Goal: Task Accomplishment & Management: Complete application form

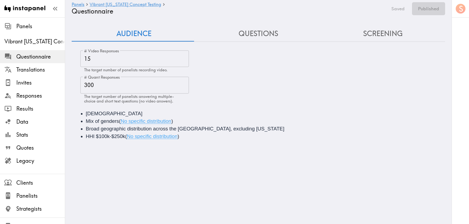
click at [244, 28] on button "Questions" at bounding box center [258, 33] width 125 height 15
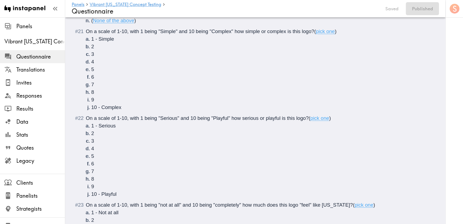
scroll to position [733, 0]
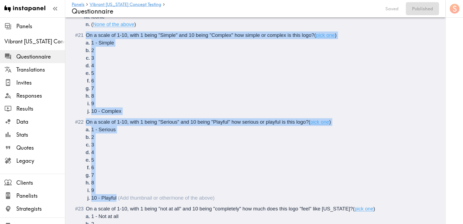
drag, startPoint x: 131, startPoint y: 200, endPoint x: 85, endPoint y: 36, distance: 170.6
click at [85, 36] on ol "There is a new instapanel! ( Intro ) What is your age? ( #age , Short text answ…" at bounding box center [255, 41] width 354 height 1321
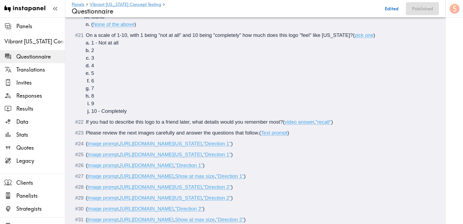
scroll to position [722, 0]
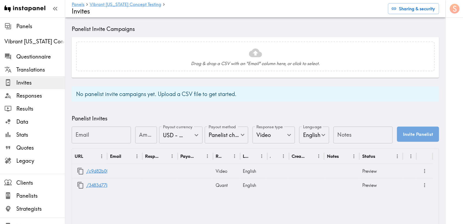
scroll to position [142, 0]
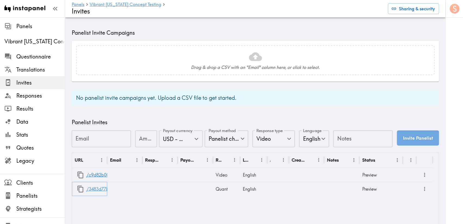
click at [93, 190] on link "/3483d77b-005c-47ab-b488-015f10095a6f" at bounding box center [130, 189] width 89 height 14
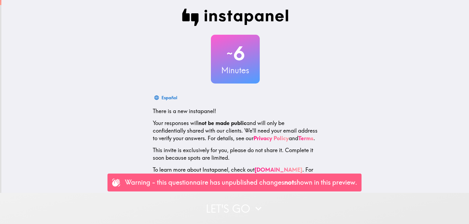
click at [241, 199] on button "Let's go" at bounding box center [234, 208] width 469 height 31
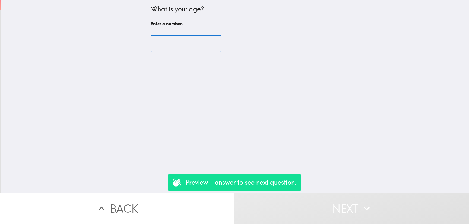
click at [184, 47] on input "number" at bounding box center [186, 43] width 71 height 17
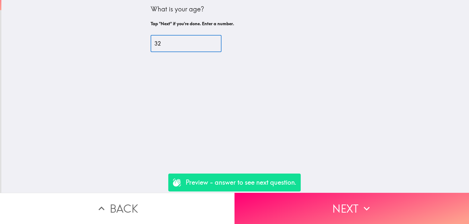
type input "32"
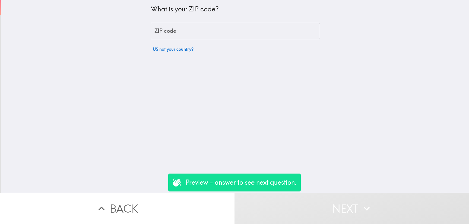
click at [201, 31] on input "ZIP code" at bounding box center [235, 31] width 169 height 17
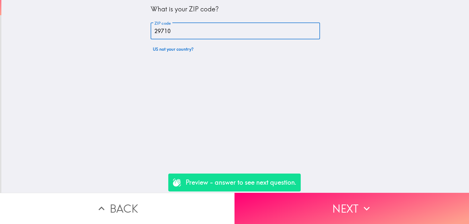
type input "29710"
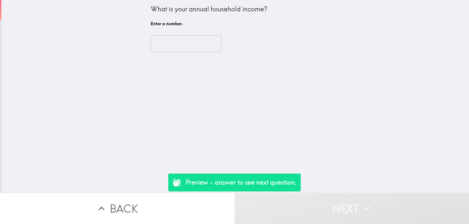
click at [192, 49] on input "number" at bounding box center [186, 43] width 71 height 17
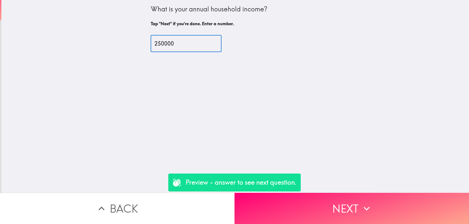
type input "250000"
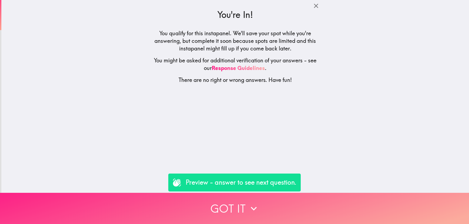
click at [244, 207] on button "Got it" at bounding box center [234, 208] width 469 height 31
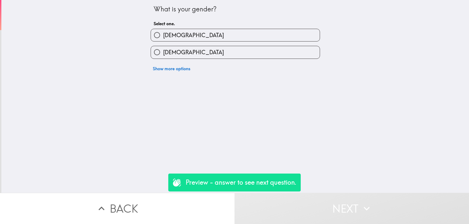
click at [210, 25] on div "What is your gender? Select one. Male Female Show more options" at bounding box center [236, 37] width 174 height 74
click at [212, 29] on div "[DEMOGRAPHIC_DATA]" at bounding box center [233, 32] width 174 height 17
click at [237, 40] on label "[DEMOGRAPHIC_DATA]" at bounding box center [235, 35] width 169 height 12
click at [163, 40] on input "[DEMOGRAPHIC_DATA]" at bounding box center [157, 35] width 12 height 12
radio input "true"
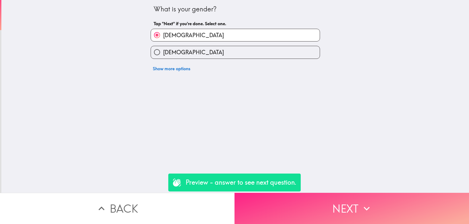
click at [318, 205] on button "Next" at bounding box center [352, 208] width 235 height 31
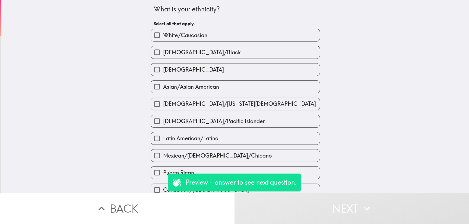
click at [174, 35] on span "White/Caucasian" at bounding box center [185, 35] width 44 height 8
click at [163, 35] on input "White/Caucasian" at bounding box center [157, 35] width 12 height 12
checkbox input "true"
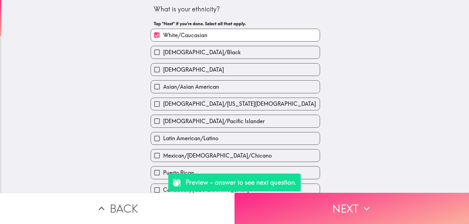
click at [336, 205] on button "Next" at bounding box center [352, 208] width 235 height 31
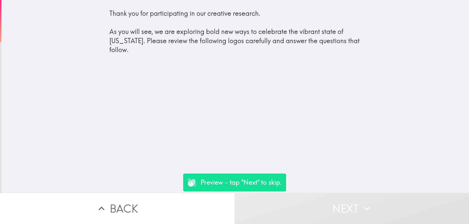
click at [322, 204] on button "Next" at bounding box center [352, 208] width 235 height 31
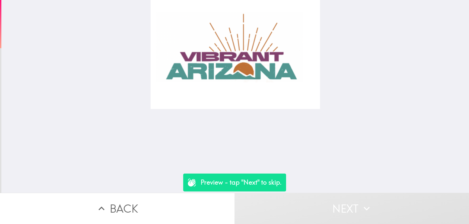
click at [322, 204] on button "Next" at bounding box center [352, 208] width 235 height 31
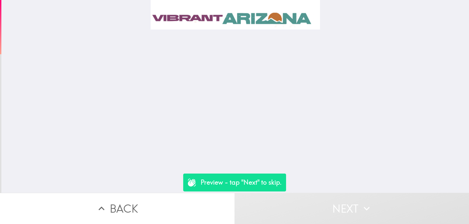
click at [322, 204] on button "Next" at bounding box center [352, 208] width 235 height 31
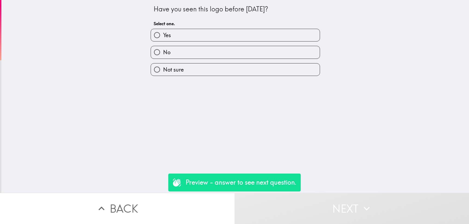
click at [263, 81] on div "Have you seen this logo before today? Select one. Yes No Not sure" at bounding box center [235, 96] width 468 height 193
click at [262, 72] on label "Not sure" at bounding box center [235, 70] width 169 height 12
click at [163, 72] on input "Not sure" at bounding box center [157, 70] width 12 height 12
radio input "true"
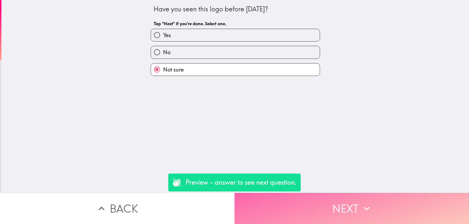
click at [328, 210] on button "Next" at bounding box center [352, 208] width 235 height 31
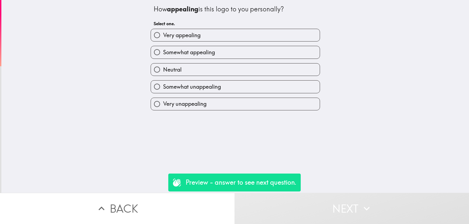
click at [242, 45] on div "Somewhat appealing" at bounding box center [233, 50] width 174 height 17
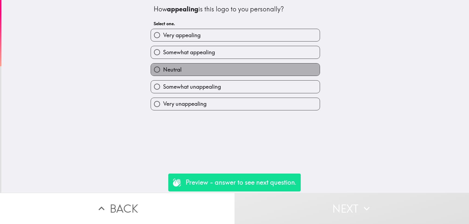
click at [270, 72] on label "Neutral" at bounding box center [235, 70] width 169 height 12
click at [163, 72] on input "Neutral" at bounding box center [157, 70] width 12 height 12
radio input "true"
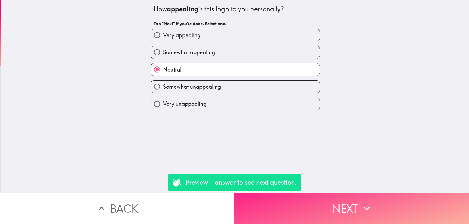
click at [349, 193] on button "Next" at bounding box center [352, 208] width 235 height 31
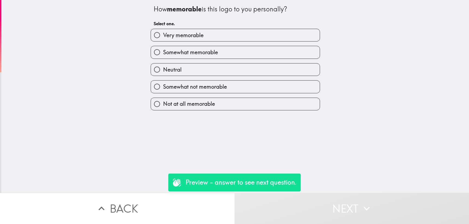
click at [241, 72] on label "Neutral" at bounding box center [235, 70] width 169 height 12
click at [163, 72] on input "Neutral" at bounding box center [157, 70] width 12 height 12
radio input "true"
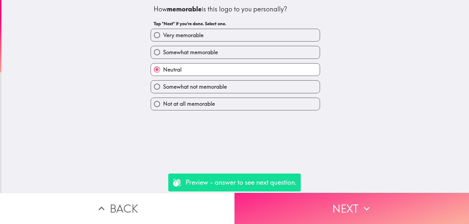
click at [318, 193] on button "Next" at bounding box center [352, 208] width 235 height 31
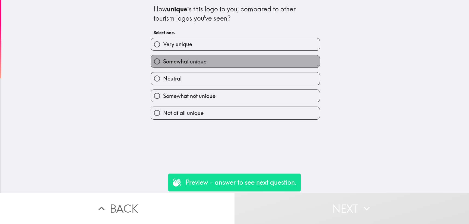
click at [235, 68] on label "Somewhat unique" at bounding box center [235, 61] width 169 height 12
click at [163, 68] on input "Somewhat unique" at bounding box center [157, 61] width 12 height 12
radio input "true"
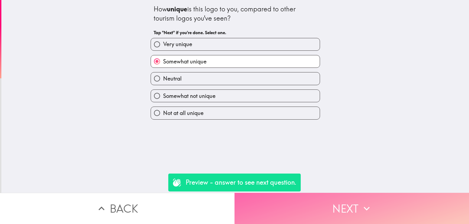
click at [331, 214] on button "Next" at bounding box center [352, 208] width 235 height 31
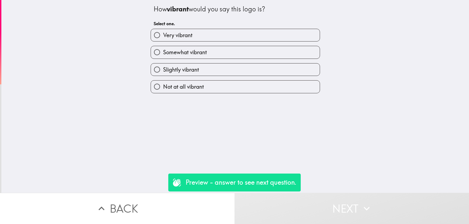
click at [221, 65] on label "Slightly vibrant" at bounding box center [235, 70] width 169 height 12
click at [163, 65] on input "Slightly vibrant" at bounding box center [157, 70] width 12 height 12
radio input "true"
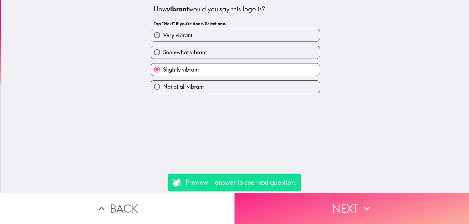
click at [347, 200] on button "Next" at bounding box center [352, 208] width 235 height 31
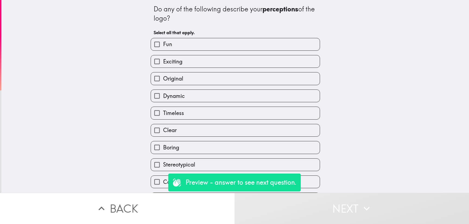
click at [212, 64] on label "Exciting" at bounding box center [235, 61] width 169 height 12
click at [163, 64] on input "Exciting" at bounding box center [157, 61] width 12 height 12
checkbox input "true"
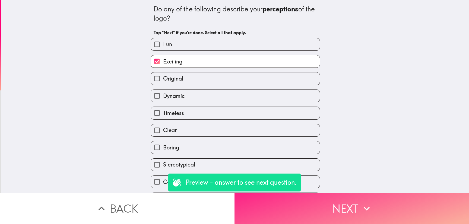
click at [362, 208] on icon "button" at bounding box center [367, 209] width 12 height 12
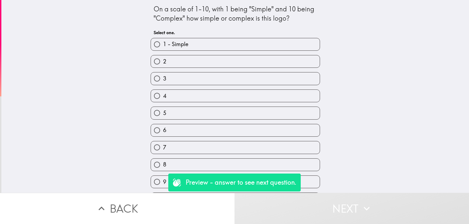
click at [232, 64] on label "2" at bounding box center [235, 61] width 169 height 12
click at [163, 64] on input "2" at bounding box center [157, 61] width 12 height 12
radio input "true"
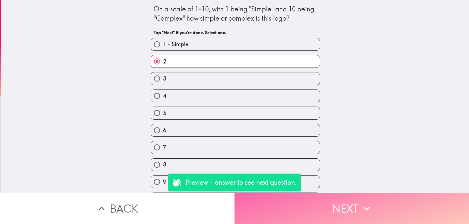
click at [355, 203] on button "Next" at bounding box center [352, 208] width 235 height 31
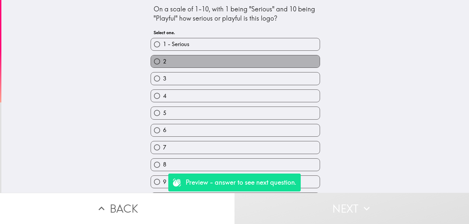
click at [210, 60] on label "2" at bounding box center [235, 61] width 169 height 12
click at [163, 60] on input "2" at bounding box center [157, 61] width 12 height 12
radio input "true"
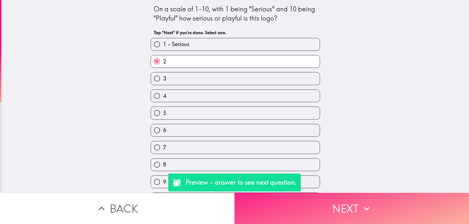
drag, startPoint x: 359, startPoint y: 186, endPoint x: 359, endPoint y: 191, distance: 5.4
click at [359, 187] on div "On a scale of 1-10, with 1 being "Serious" and 10 being "Playful" how serious o…" at bounding box center [235, 96] width 468 height 193
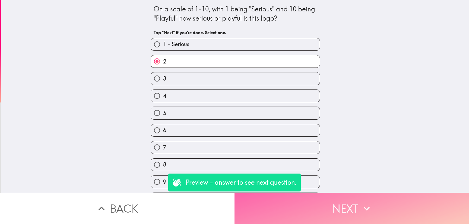
click at [360, 196] on button "Next" at bounding box center [352, 208] width 235 height 31
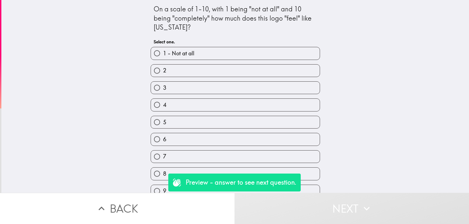
click at [229, 84] on label "3" at bounding box center [235, 88] width 169 height 12
click at [163, 84] on input "3" at bounding box center [157, 88] width 12 height 12
radio input "true"
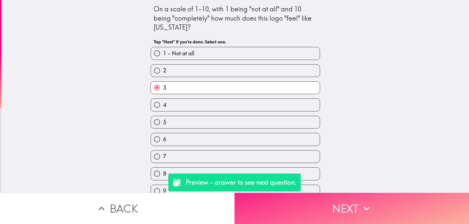
click at [346, 195] on button "Next" at bounding box center [352, 208] width 235 height 31
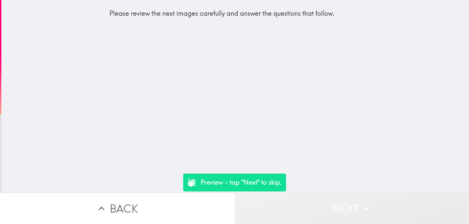
click at [330, 200] on button "Next" at bounding box center [352, 208] width 235 height 31
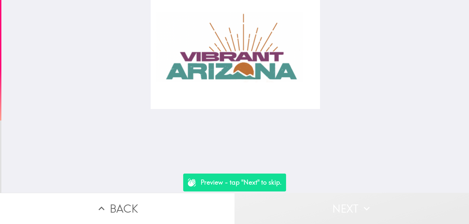
click at [330, 200] on button "Next" at bounding box center [352, 208] width 235 height 31
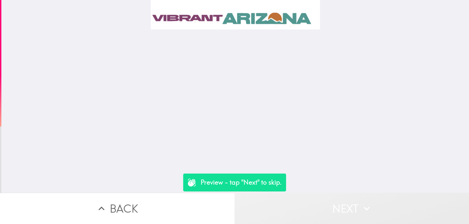
click at [330, 200] on button "Next" at bounding box center [352, 208] width 235 height 31
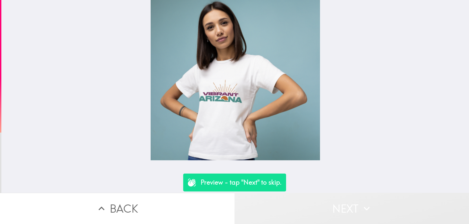
click at [330, 200] on button "Next" at bounding box center [352, 208] width 235 height 31
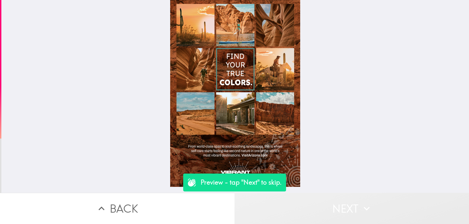
click at [330, 200] on button "Next" at bounding box center [352, 208] width 235 height 31
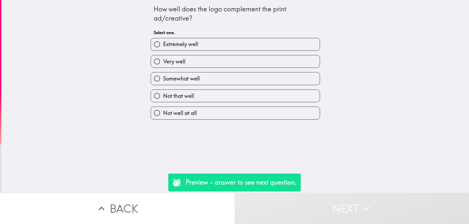
click at [191, 26] on div "How well does the logo complement the print ad/creative? Select one." at bounding box center [235, 21] width 163 height 34
click at [198, 47] on label "Extremely well" at bounding box center [235, 44] width 169 height 12
click at [163, 47] on input "Extremely well" at bounding box center [157, 44] width 12 height 12
radio input "true"
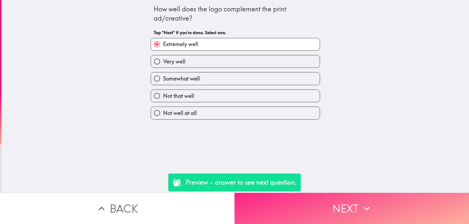
click at [316, 197] on button "Next" at bounding box center [352, 208] width 235 height 31
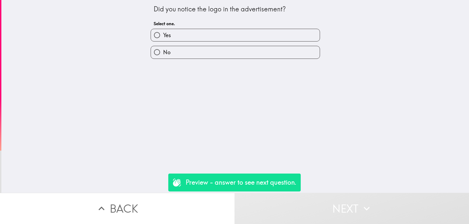
click at [219, 78] on div "Did you notice the logo in the advertisement? Select one. Yes No" at bounding box center [235, 96] width 468 height 193
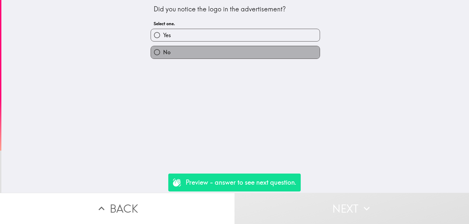
click at [221, 49] on label "No" at bounding box center [235, 52] width 169 height 12
click at [163, 49] on input "No" at bounding box center [157, 52] width 12 height 12
radio input "true"
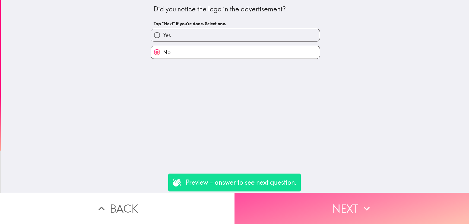
drag, startPoint x: 363, startPoint y: 195, endPoint x: 340, endPoint y: 172, distance: 32.3
click at [363, 194] on button "Next" at bounding box center [352, 208] width 235 height 31
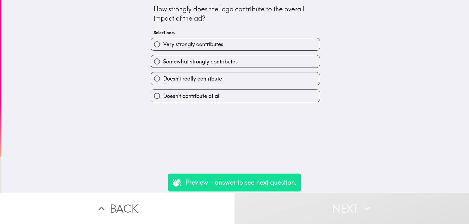
click at [222, 57] on label "Somewhat strongly contributes" at bounding box center [235, 61] width 169 height 12
click at [163, 57] on input "Somewhat strongly contributes" at bounding box center [157, 61] width 12 height 12
radio input "true"
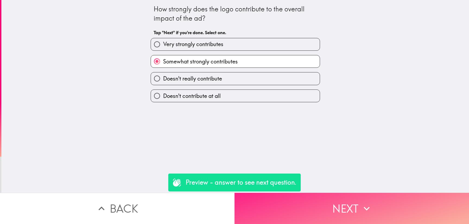
click at [335, 193] on button "Next" at bounding box center [352, 208] width 235 height 31
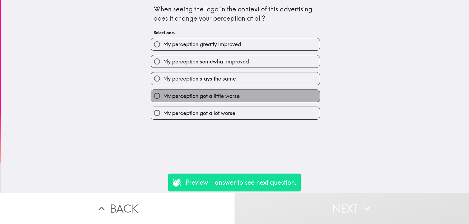
click at [249, 102] on label "My perception got a little worse" at bounding box center [235, 96] width 169 height 12
click at [163, 102] on input "My perception got a little worse" at bounding box center [157, 96] width 12 height 12
radio input "true"
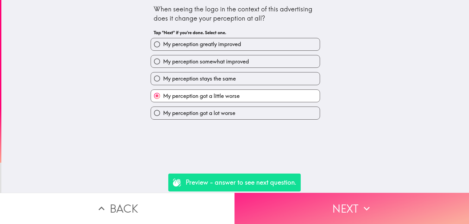
click at [329, 201] on button "Next" at bounding box center [352, 208] width 235 height 31
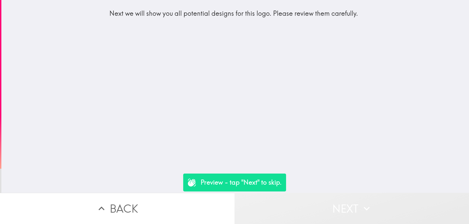
click at [321, 205] on button "Next" at bounding box center [352, 208] width 235 height 31
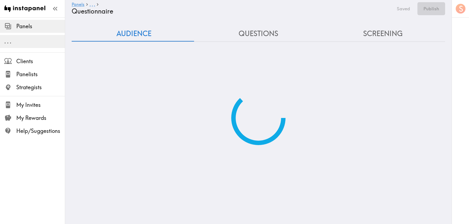
click at [253, 32] on button "Questions" at bounding box center [258, 33] width 125 height 15
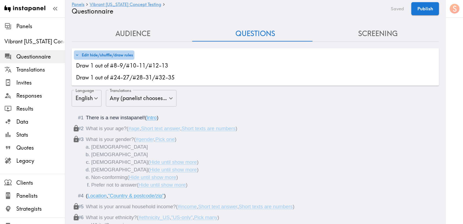
click at [127, 57] on button "Edit hide/shuffle/draw rules" at bounding box center [104, 55] width 61 height 9
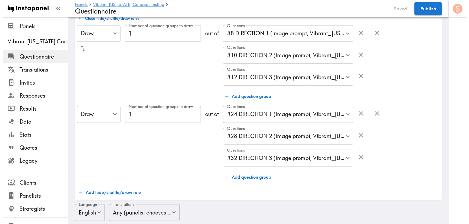
scroll to position [41, 0]
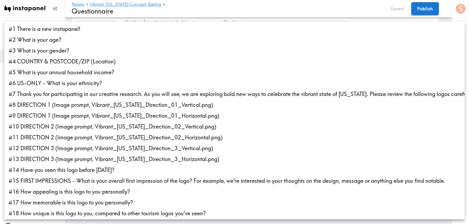
scroll to position [191, 0]
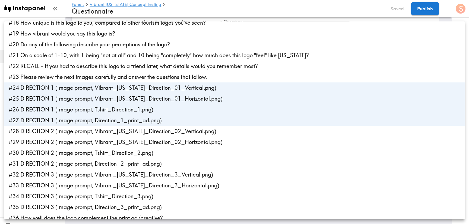
click at [148, 110] on li "#26 DIRECTION 1 (Image prompt, Tshirt_Direction_1.png)" at bounding box center [234, 109] width 461 height 11
type input "56993bd0-12b6-4d06-8b0f-d802d013f863,15cbccfc-3982-4054-986b-fe95edd6aba6,8f84d…"
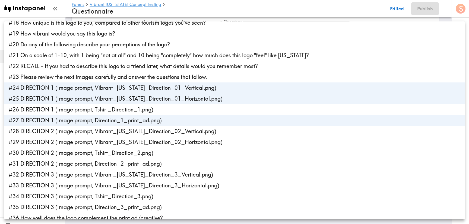
click at [266, 12] on div at bounding box center [234, 112] width 469 height 224
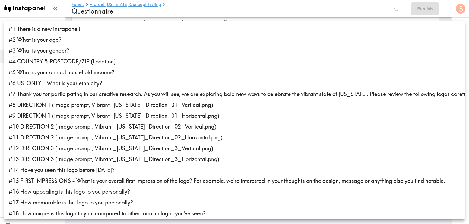
scroll to position [234, 0]
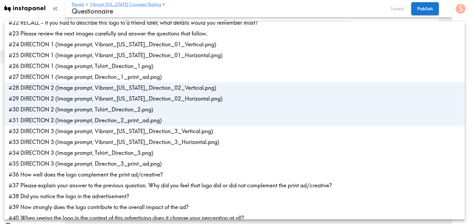
click at [158, 112] on li "#30 DIRECTION 2 (Image prompt, Tshirt_Direction_2.png)" at bounding box center [234, 109] width 461 height 11
type input "88f30518-bc90-4751-bedf-d611d387a06f,eeefe76f-1e2b-4588-9d25-f513b8e4967c,4cd57…"
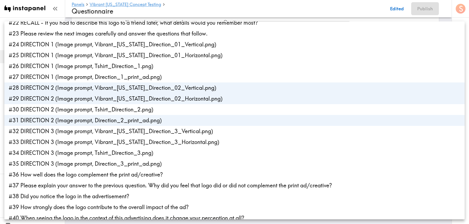
click at [239, 11] on div at bounding box center [234, 112] width 469 height 224
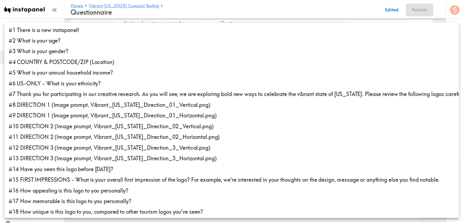
scroll to position [278, 0]
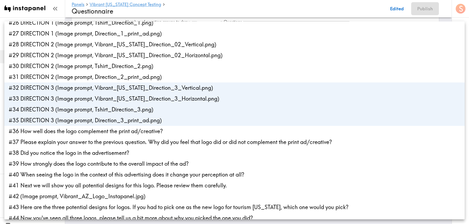
click at [143, 110] on li "#34 DIRECTION 3 (Image prompt, Tshirt_Direction_3.png)" at bounding box center [234, 109] width 461 height 11
type input "410225d1-51de-4d9a-91a2-524591b17ff8,f5099602-79dc-45ab-914e-5130052eab64,23ab8…"
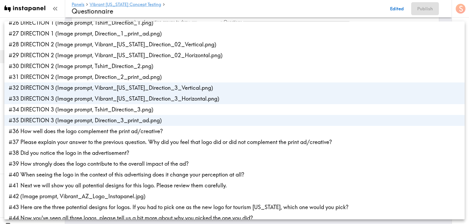
click at [260, 8] on div at bounding box center [234, 112] width 469 height 224
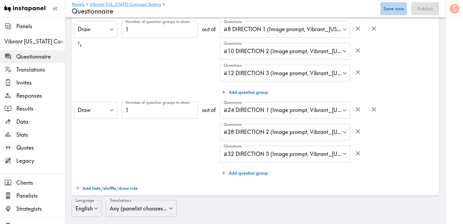
click at [387, 10] on button "Save now" at bounding box center [393, 8] width 27 height 13
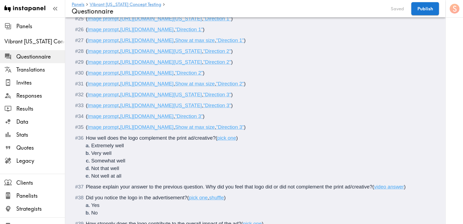
scroll to position [1018, 0]
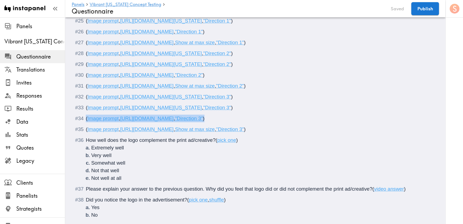
drag, startPoint x: 297, startPoint y: 121, endPoint x: 85, endPoint y: 119, distance: 211.8
click at [85, 119] on li "( Image prompt , https://prompts.instapanel.com/HK08WQZPBaqfSoaW/Tshirt_Directi…" at bounding box center [255, 119] width 354 height 8
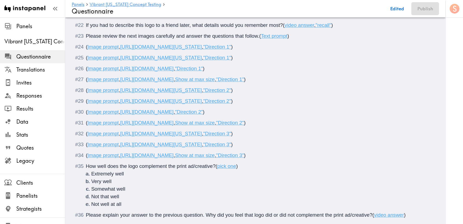
scroll to position [977, 0]
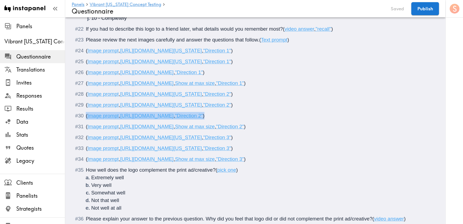
drag, startPoint x: 325, startPoint y: 116, endPoint x: 77, endPoint y: 116, distance: 247.9
click at [86, 116] on div "( Image prompt , https://prompts.instapanel.com/cR8zn0AN7mhXlxs4/Tshirt_Directi…" at bounding box center [259, 116] width 347 height 8
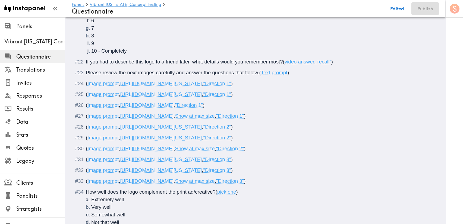
scroll to position [937, 0]
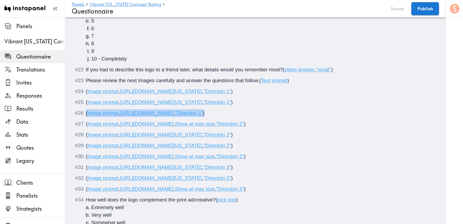
drag, startPoint x: 312, startPoint y: 114, endPoint x: 79, endPoint y: 112, distance: 233.0
click at [86, 112] on div "( Image prompt , https://prompts.instapanel.com/IDq2qLYxC0hs76gR/Tshirt_Directi…" at bounding box center [259, 113] width 347 height 8
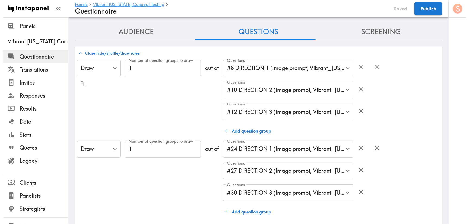
scroll to position [0, 0]
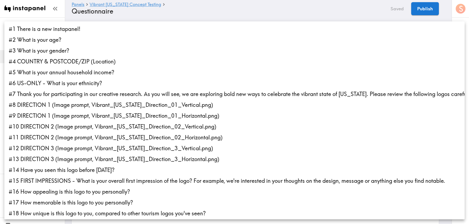
scroll to position [180, 0]
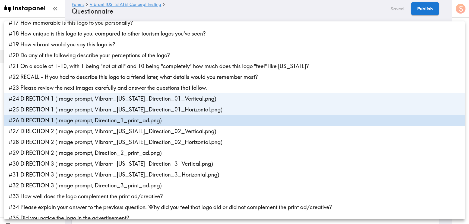
click at [244, 8] on div at bounding box center [234, 112] width 469 height 224
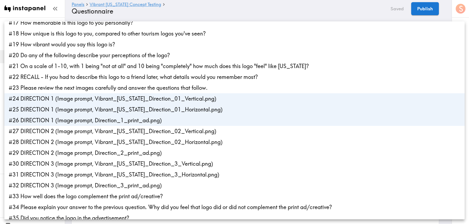
click at [262, 7] on div at bounding box center [234, 112] width 469 height 224
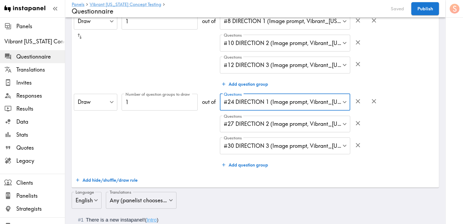
scroll to position [81, 0]
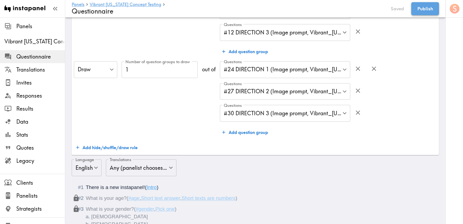
click at [426, 10] on button "Publish" at bounding box center [425, 8] width 28 height 13
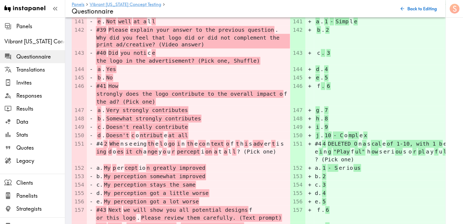
scroll to position [1174, 0]
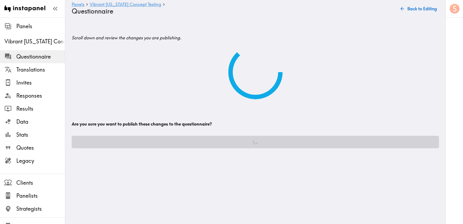
scroll to position [0, 0]
